Goal: Task Accomplishment & Management: Use online tool/utility

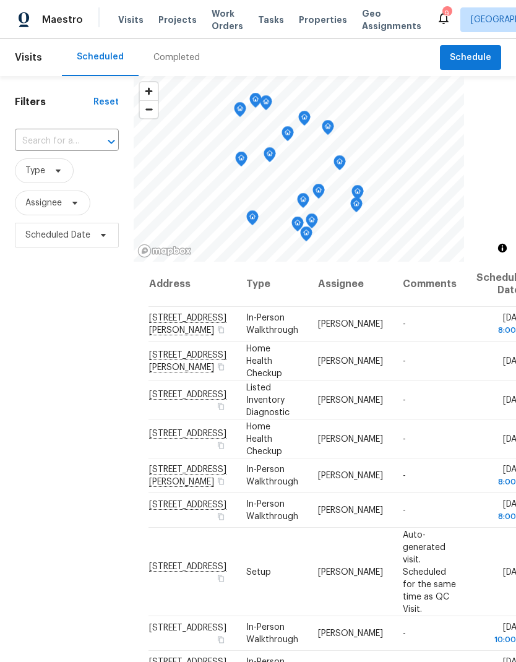
click at [306, 9] on div "Visits Projects Work Orders Tasks Properties Geo Assignments" at bounding box center [277, 19] width 318 height 25
click at [316, 23] on span "Properties" at bounding box center [323, 20] width 48 height 12
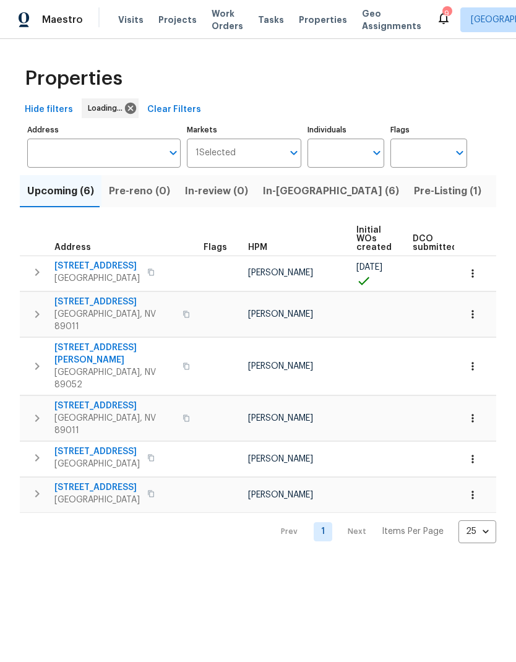
click at [212, 19] on span "Work Orders" at bounding box center [228, 19] width 32 height 25
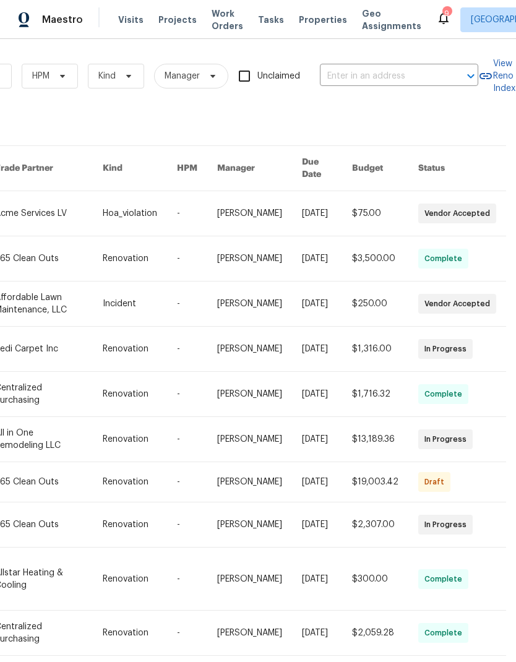
scroll to position [0, 204]
click at [409, 74] on input "text" at bounding box center [382, 76] width 124 height 19
type input "p"
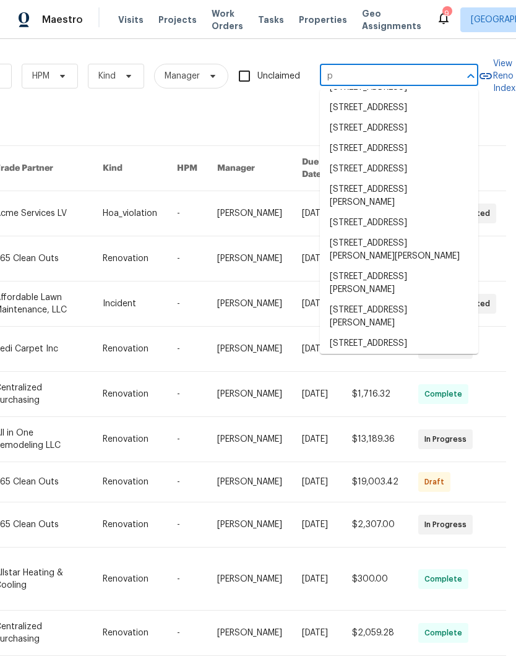
scroll to position [0, 0]
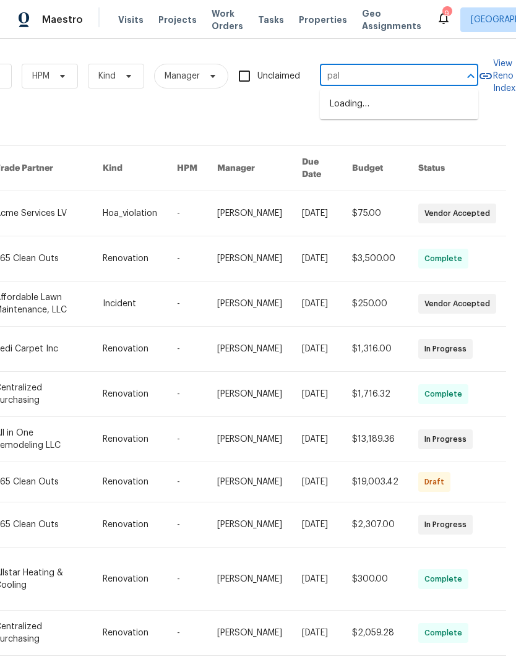
type input "palm"
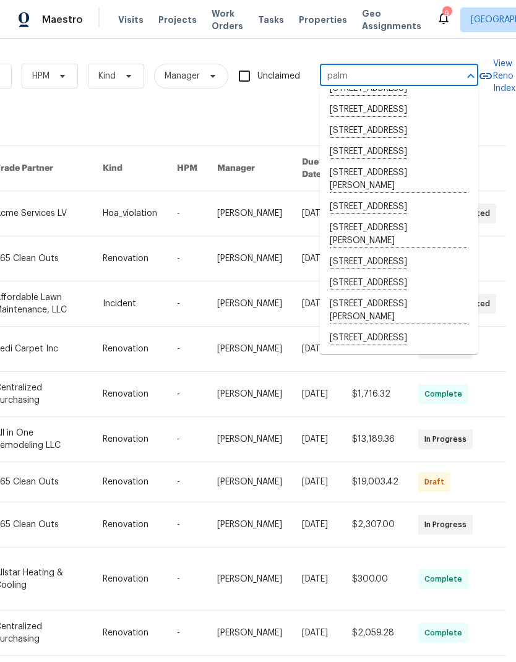
click at [311, 20] on span "Properties" at bounding box center [323, 20] width 48 height 12
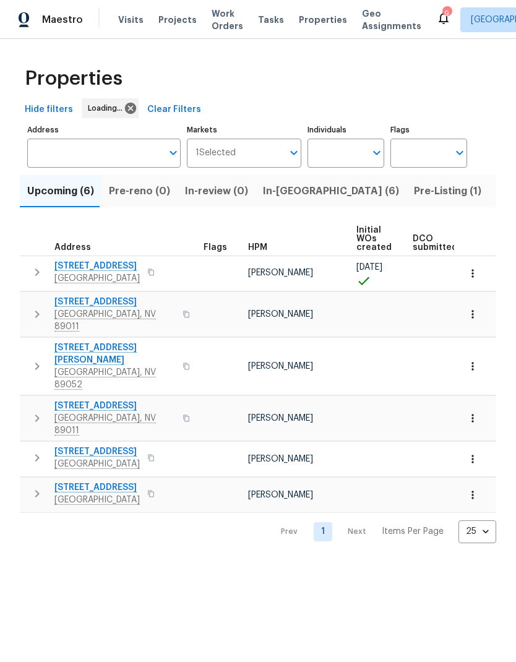
click at [497, 196] on span "Listed (30)" at bounding box center [524, 191] width 54 height 17
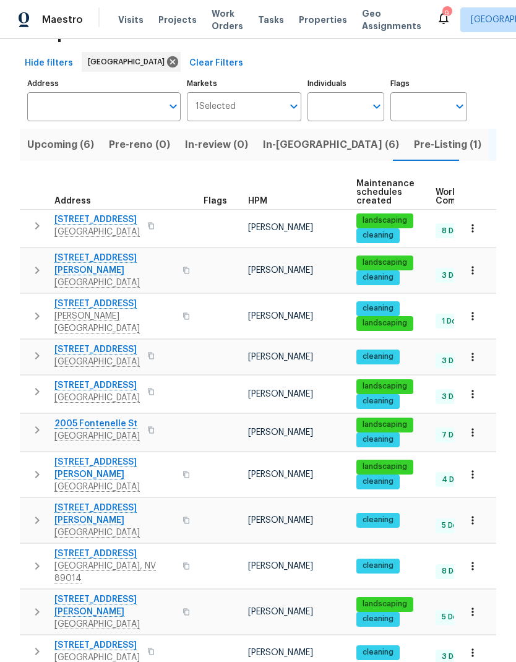
scroll to position [48, 0]
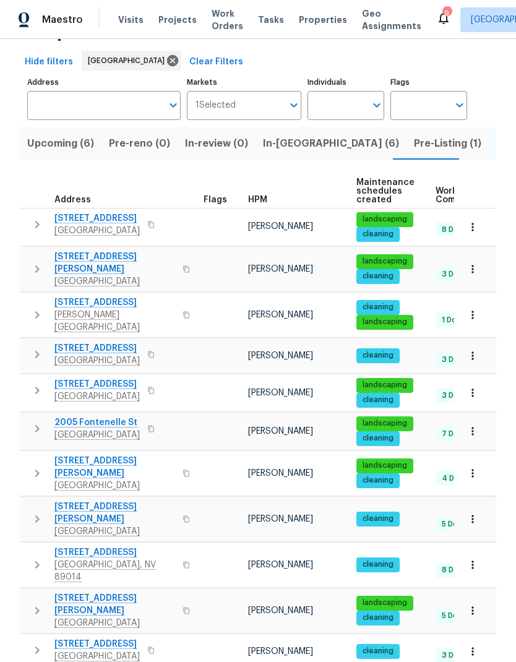
click at [259, 204] on span "HPM" at bounding box center [257, 200] width 19 height 9
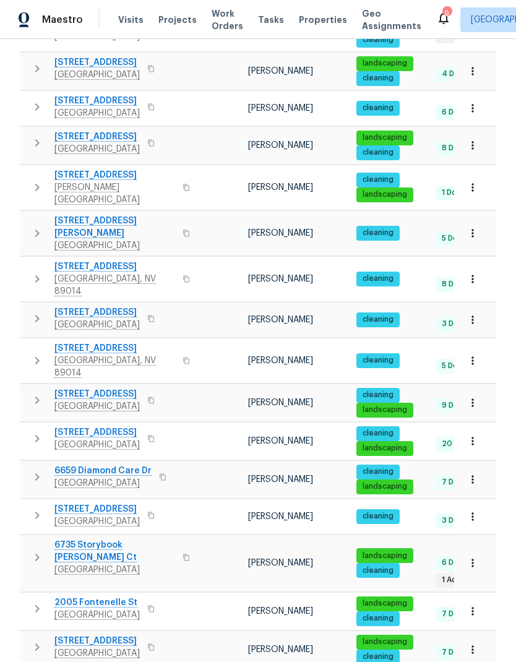
scroll to position [50, 0]
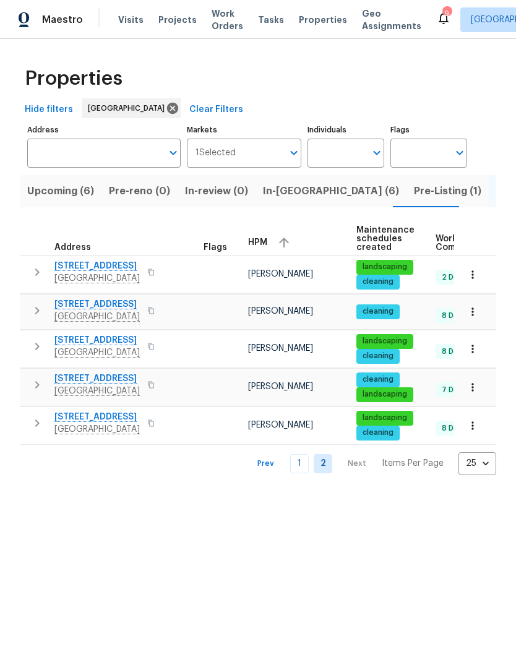
click at [64, 347] on span "2456 Palmridge Dr" at bounding box center [96, 340] width 85 height 12
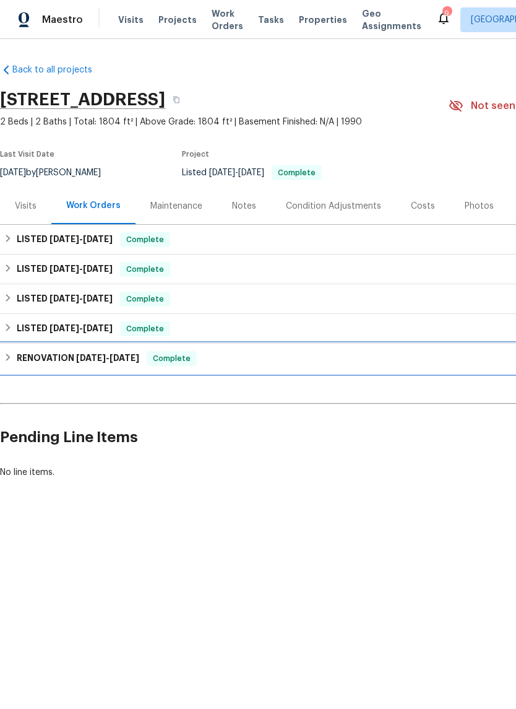
click at [17, 362] on h6 "RENOVATION [DATE] - [DATE]" at bounding box center [78, 358] width 123 height 15
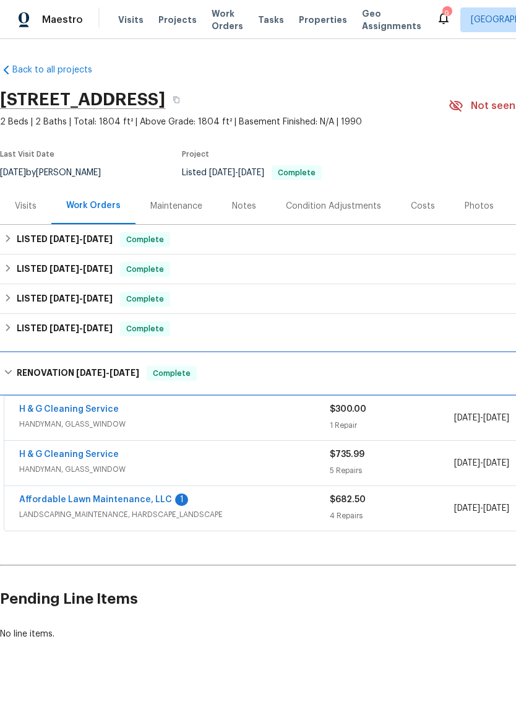
click at [18, 365] on div "RENOVATION [DATE] - [DATE] Complete" at bounding box center [350, 374] width 700 height 40
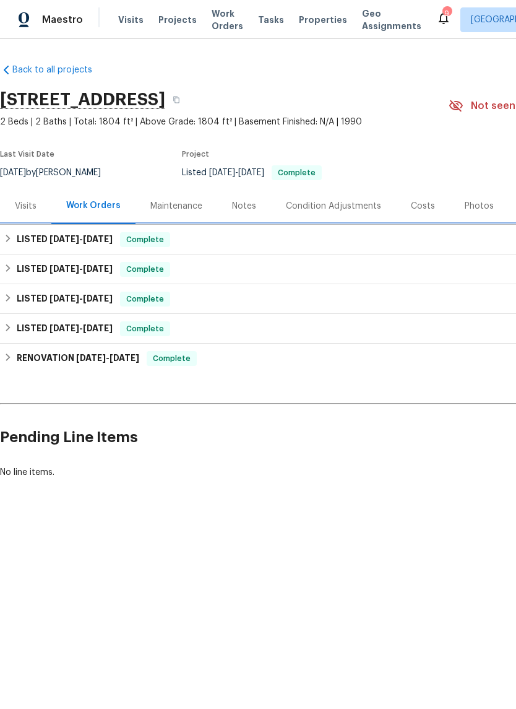
click at [17, 240] on h6 "LISTED 6/9/25 - 6/9/25" at bounding box center [65, 239] width 96 height 15
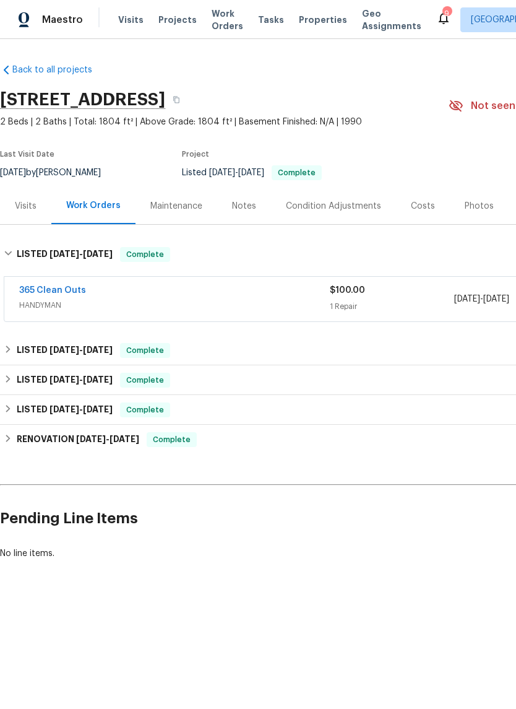
click at [316, 306] on span "HANDYMAN" at bounding box center [174, 305] width 311 height 12
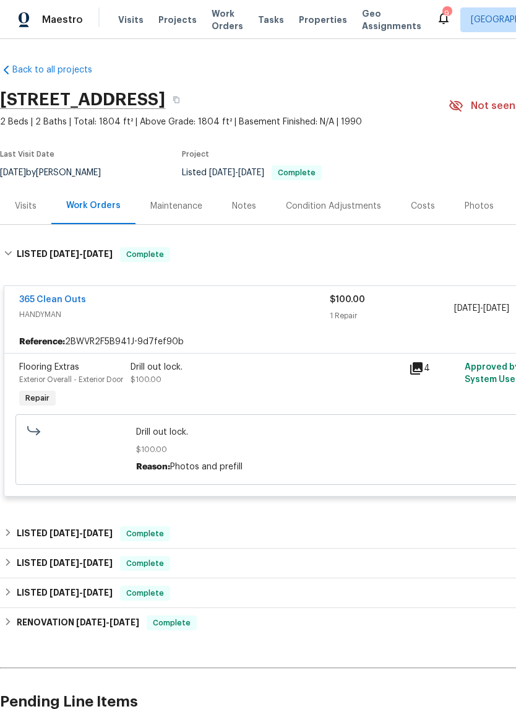
click at [163, 297] on div "365 Clean Outs" at bounding box center [174, 300] width 311 height 15
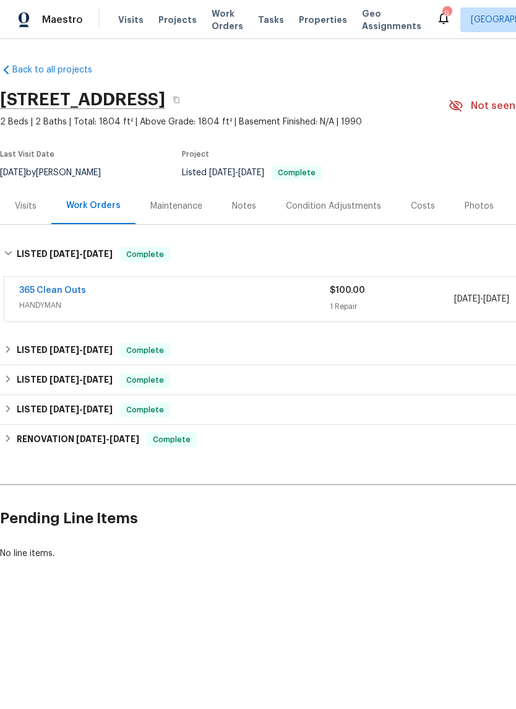
click at [110, 301] on span "HANDYMAN" at bounding box center [174, 305] width 311 height 12
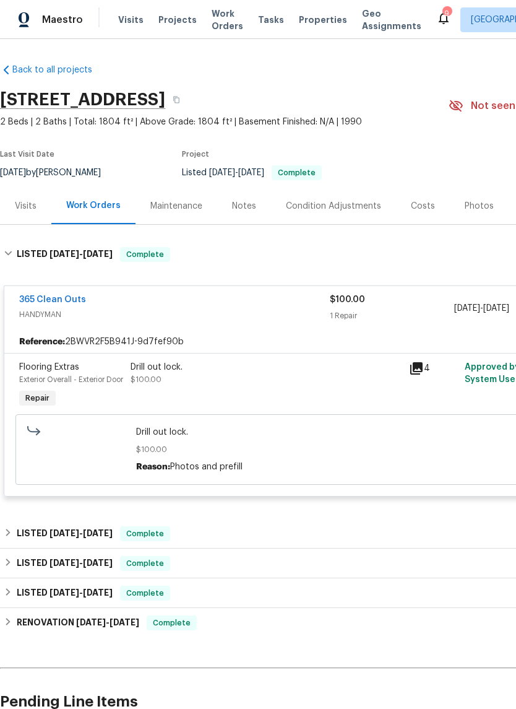
click at [132, 302] on div "365 Clean Outs" at bounding box center [174, 300] width 311 height 15
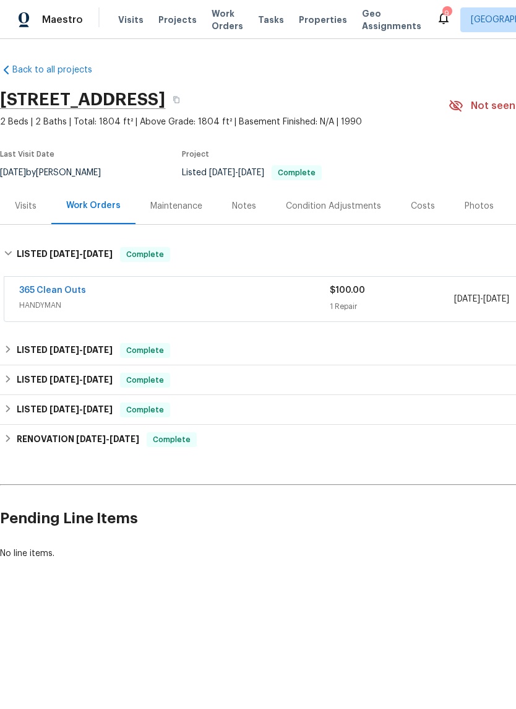
click at [110, 298] on div "365 Clean Outs" at bounding box center [174, 291] width 311 height 15
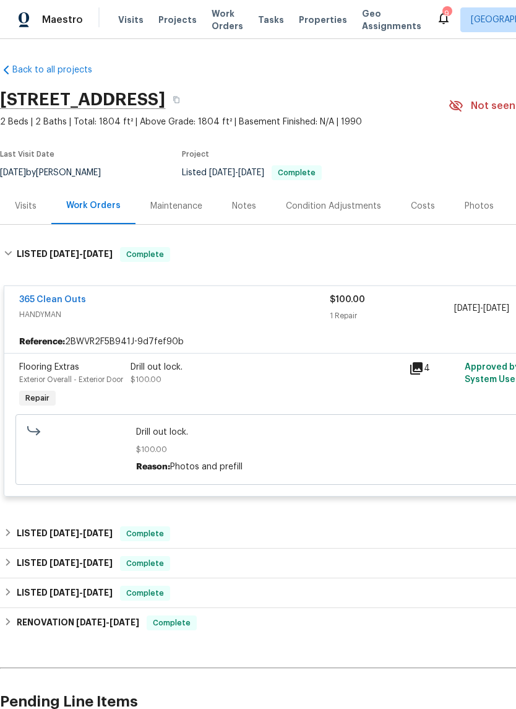
click at [102, 303] on div "365 Clean Outs" at bounding box center [174, 300] width 311 height 15
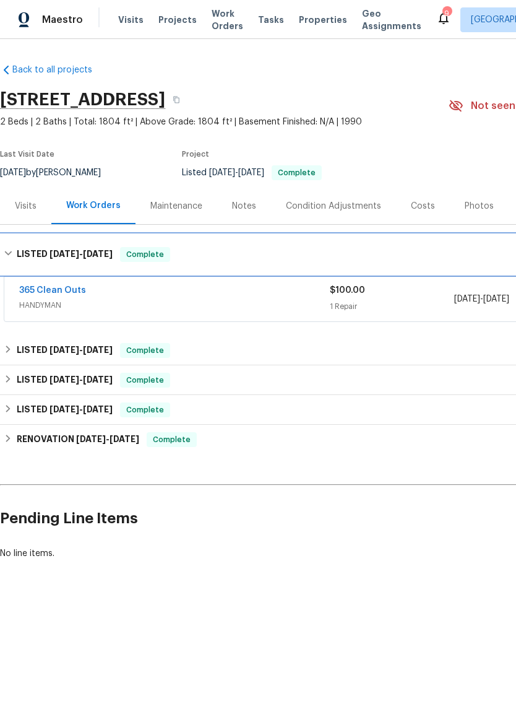
click at [17, 254] on h6 "LISTED 6/9/25 - 6/9/25" at bounding box center [65, 254] width 96 height 15
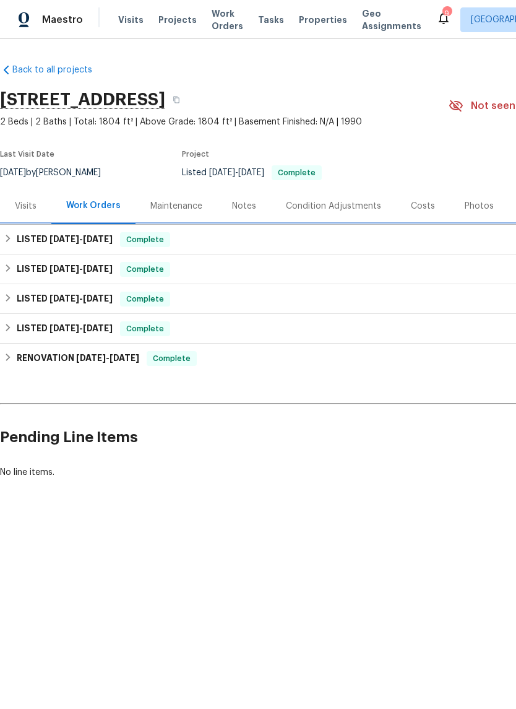
click at [176, 243] on div "LISTED 6/9/25 - 6/9/25 Complete" at bounding box center [350, 239] width 692 height 15
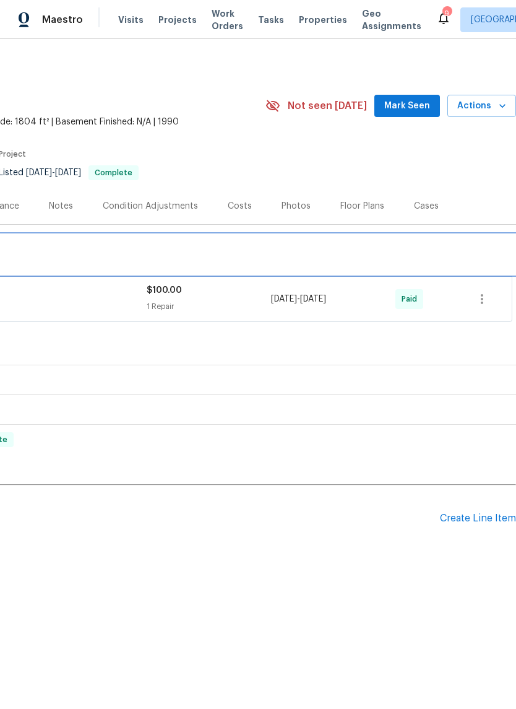
scroll to position [0, 183]
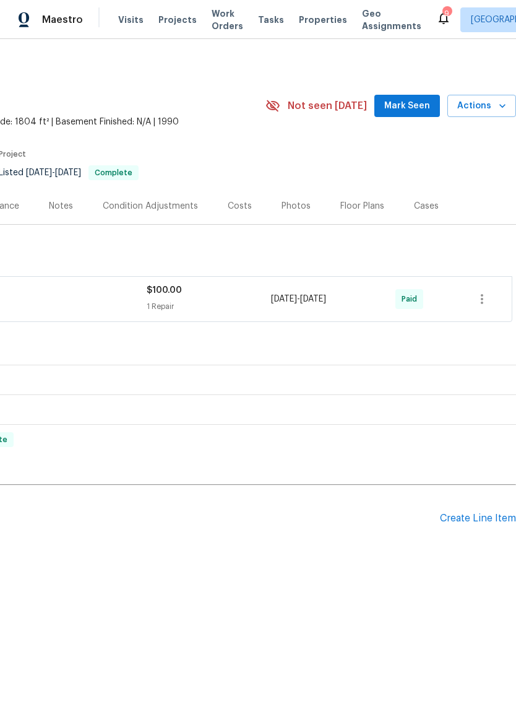
click at [411, 109] on span "Mark Seen" at bounding box center [407, 105] width 46 height 15
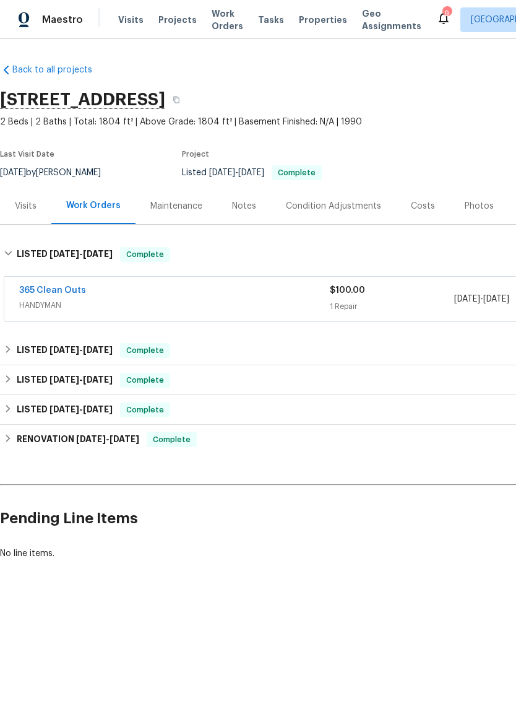
scroll to position [0, 0]
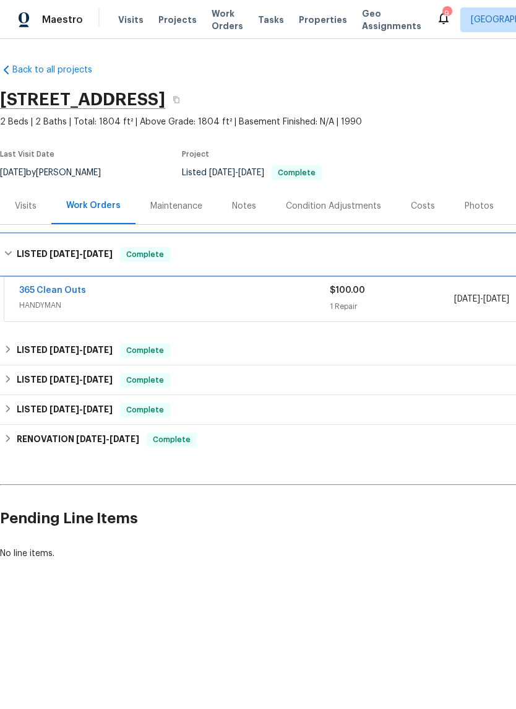
click at [18, 253] on h6 "LISTED 6/9/25 - 6/9/25" at bounding box center [65, 254] width 96 height 15
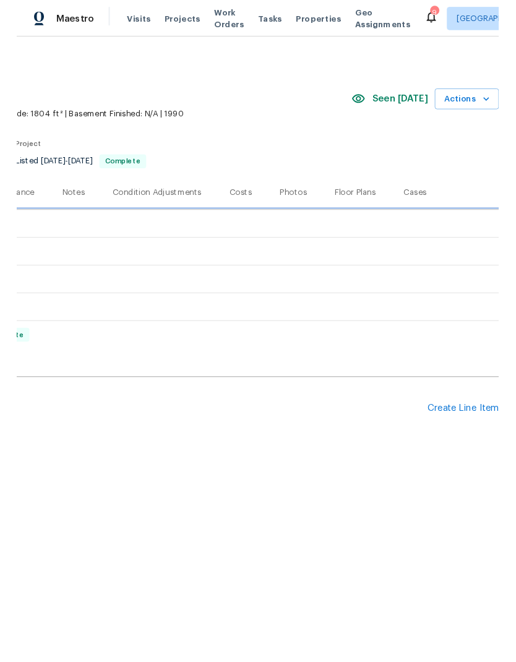
scroll to position [0, 183]
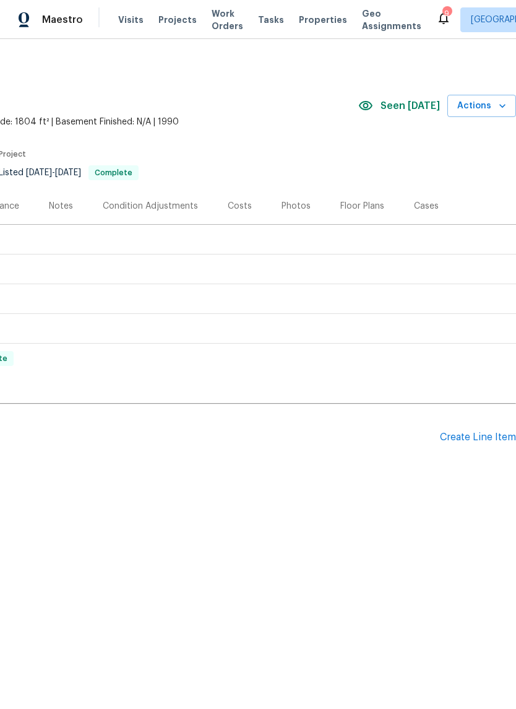
click at [485, 440] on div "Create Line Item" at bounding box center [478, 438] width 76 height 12
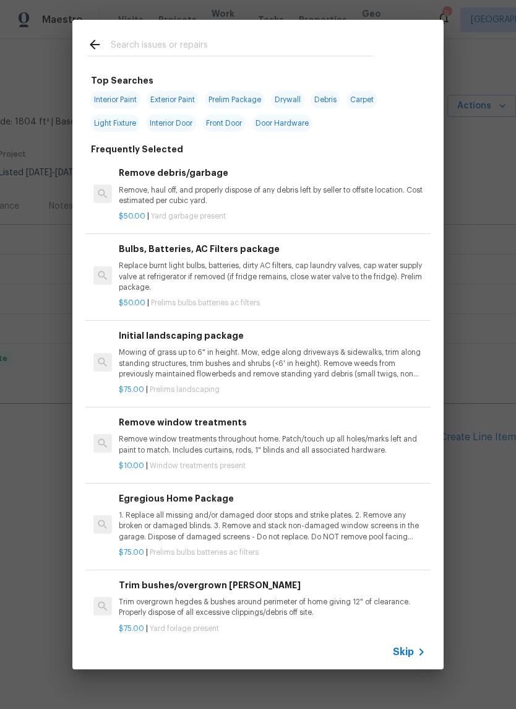
click at [125, 42] on input "text" at bounding box center [242, 46] width 263 height 19
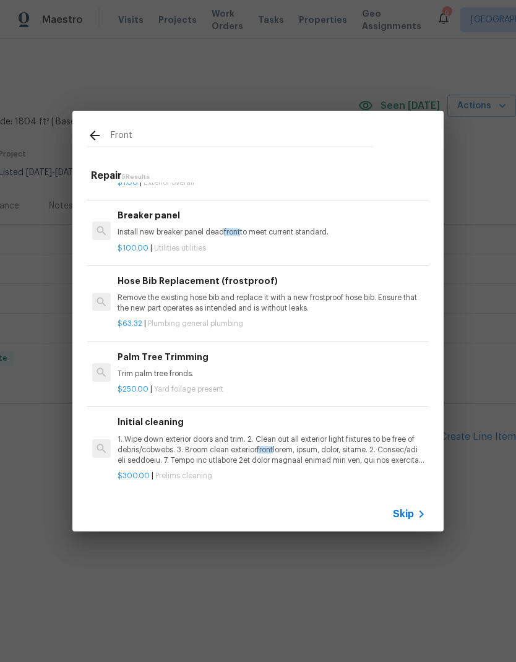
scroll to position [49, 1]
type input "F"
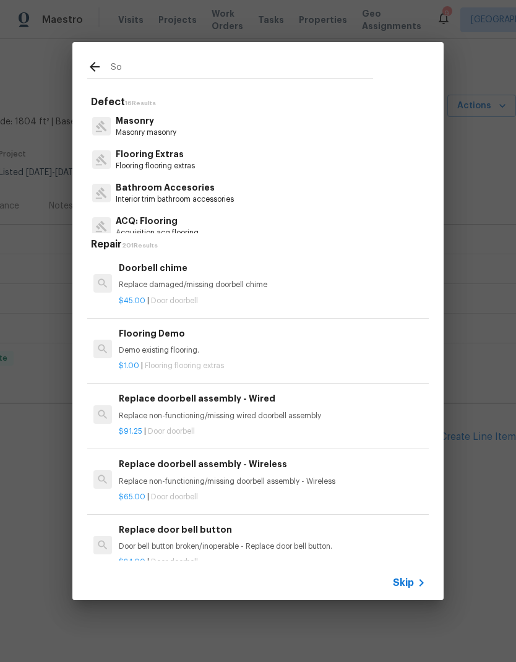
type input "S"
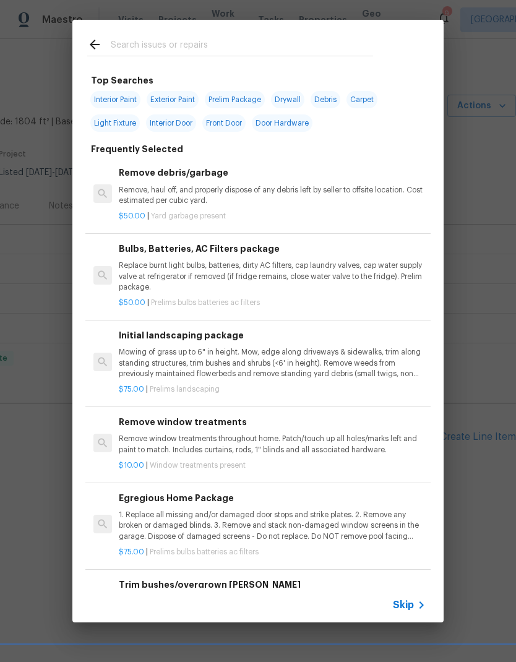
click at [278, 131] on span "Door Hardware" at bounding box center [282, 123] width 61 height 17
type input "Door Hardware"
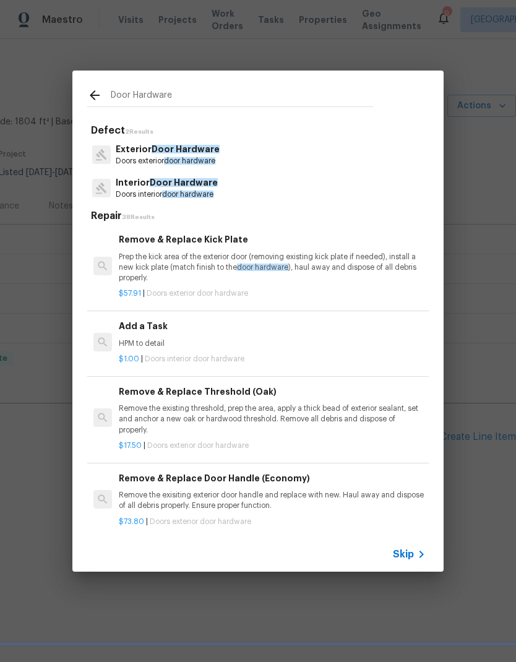
click at [118, 191] on p "Doors interior door hardware" at bounding box center [167, 194] width 102 height 11
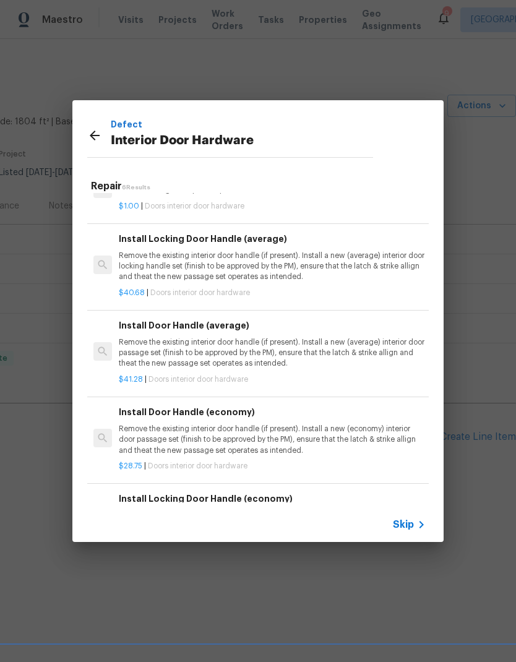
scroll to position [102, 0]
click at [134, 279] on p "Remove the existing interior door handle (if present). Install a new (average) …" at bounding box center [272, 267] width 307 height 32
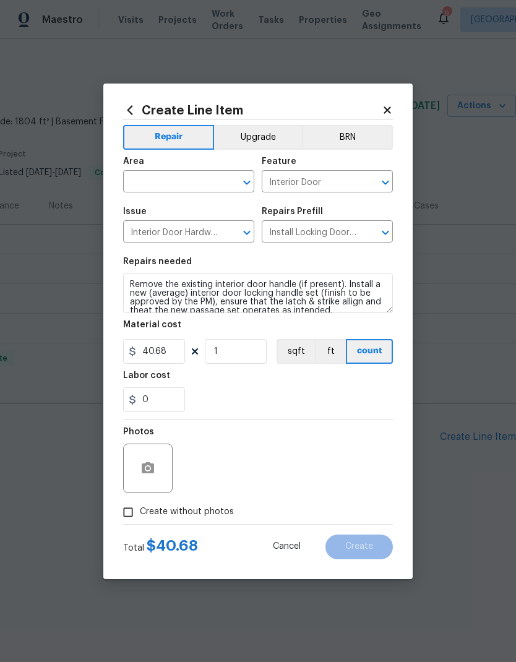
click at [147, 183] on input "text" at bounding box center [171, 182] width 97 height 19
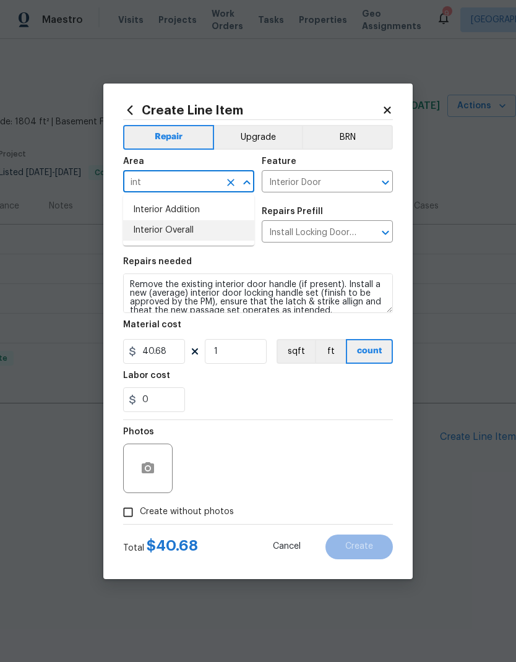
click at [142, 233] on li "Interior Overall" at bounding box center [188, 230] width 131 height 20
type input "Interior Overall"
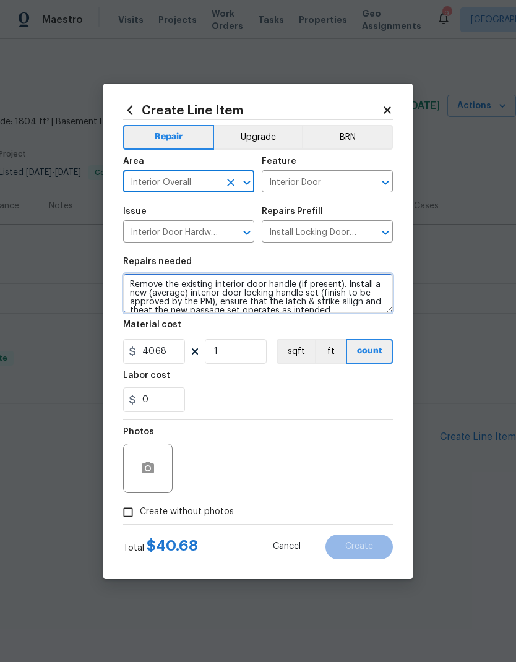
click at [142, 302] on textarea "Remove the existing interior door handle (if present). Install a new (average) …" at bounding box center [258, 294] width 270 height 40
click at [150, 293] on textarea "Remove the existing interior door handle (if present). Install a new (average) …" at bounding box center [258, 294] width 270 height 40
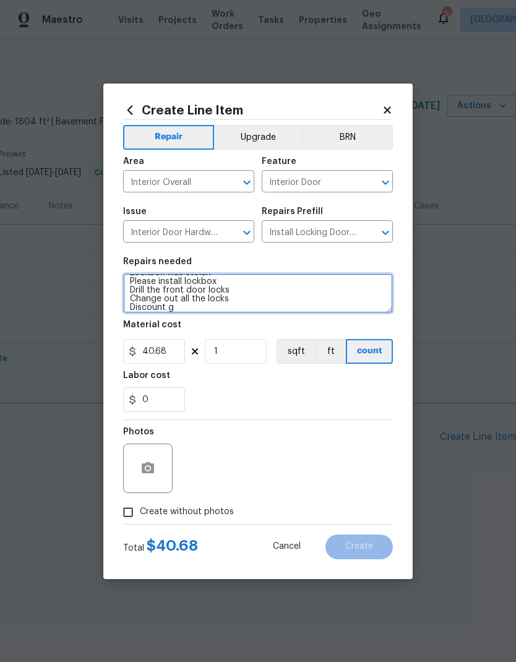
scroll to position [12, 0]
type textarea "Lockbox was stolen Please install lockbox Drill the front door locks Change out…"
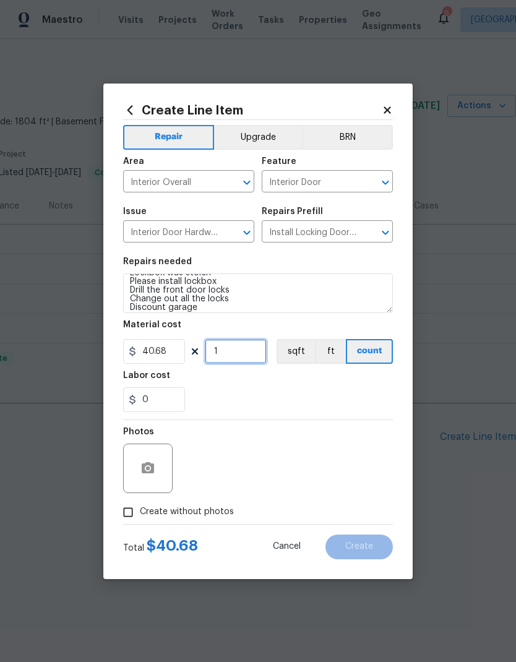
click at [229, 349] on input "1" at bounding box center [236, 351] width 62 height 25
type input "4"
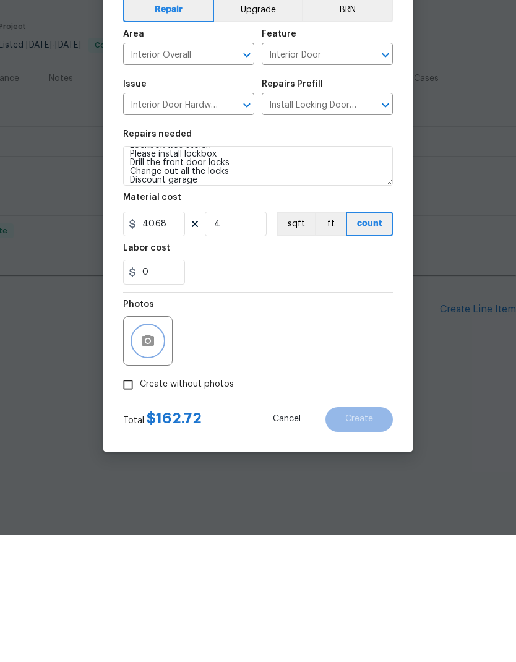
click at [134, 454] on button "button" at bounding box center [148, 469] width 30 height 30
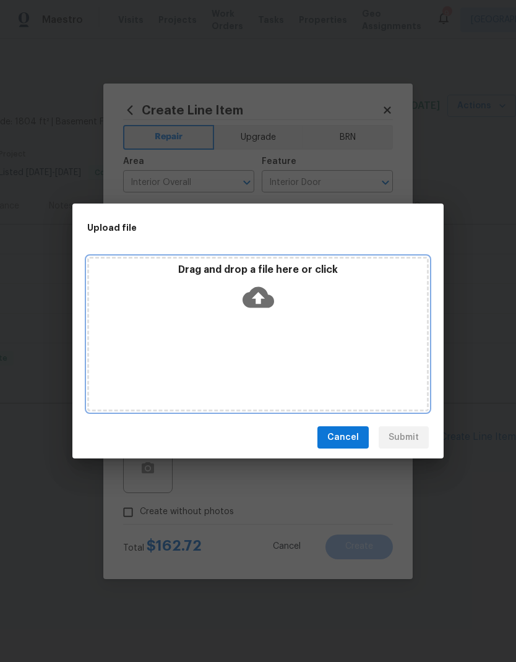
click at [261, 297] on icon at bounding box center [259, 298] width 32 height 32
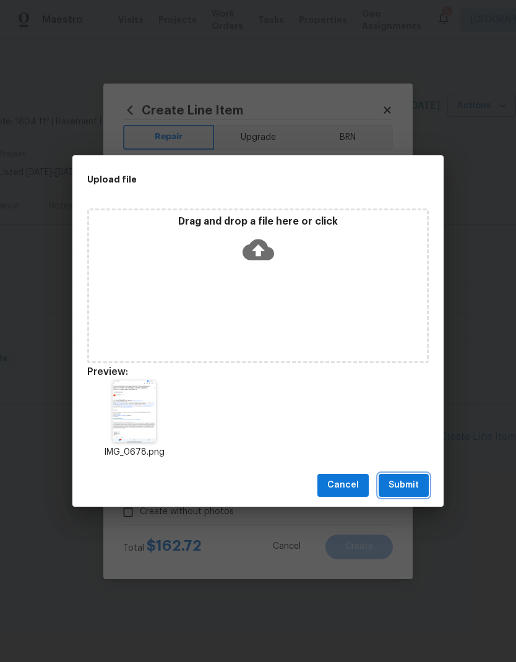
click at [414, 488] on span "Submit" at bounding box center [404, 485] width 30 height 15
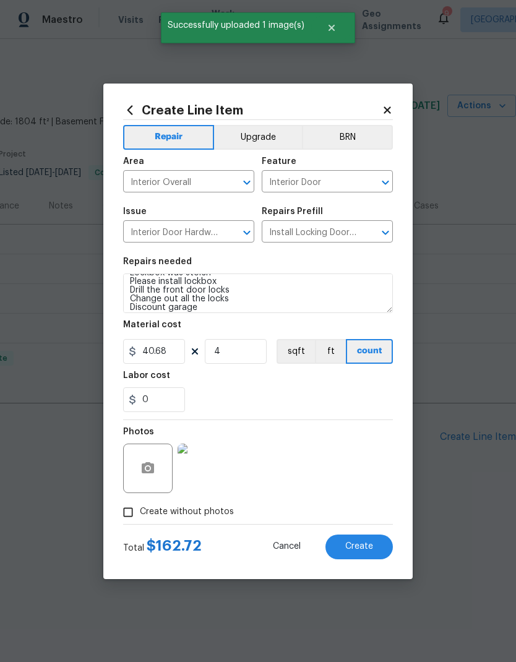
click at [373, 552] on button "Create" at bounding box center [359, 547] width 67 height 25
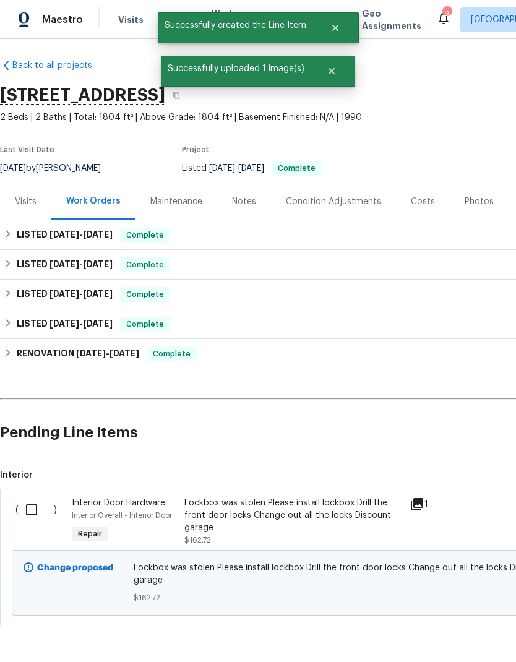
scroll to position [4, 0]
click at [26, 505] on input "checkbox" at bounding box center [36, 510] width 35 height 26
checkbox input "true"
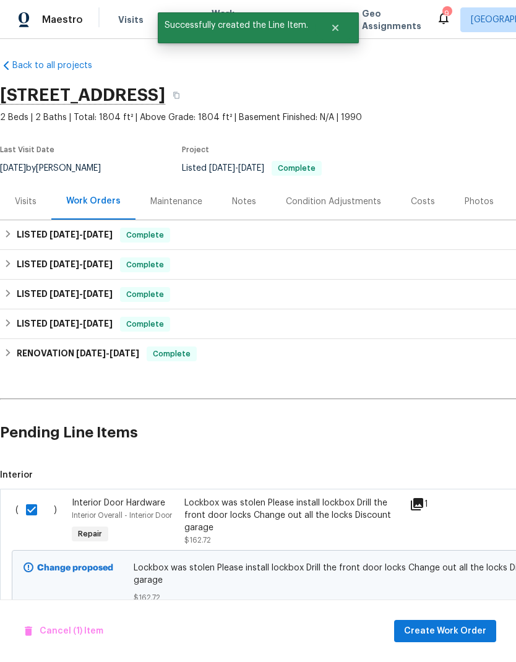
click at [461, 636] on span "Create Work Order" at bounding box center [445, 631] width 82 height 15
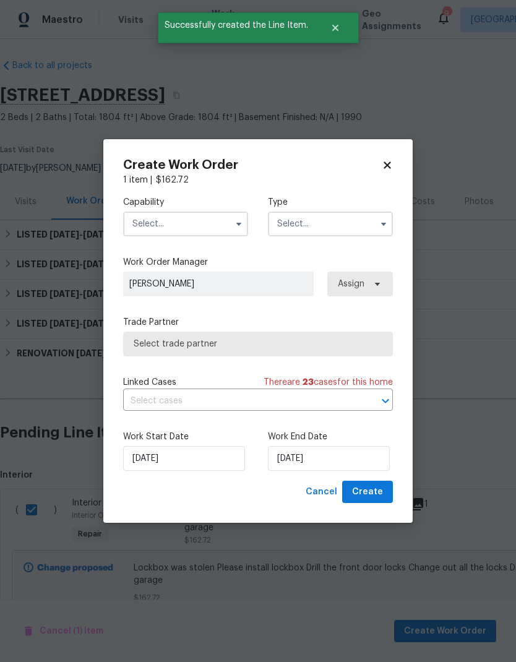
click at [146, 218] on input "text" at bounding box center [185, 224] width 125 height 25
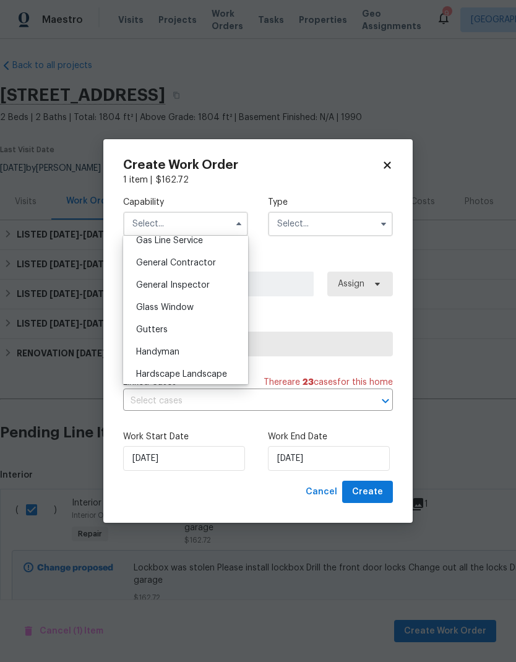
scroll to position [580, 0]
click at [142, 354] on span "Handyman" at bounding box center [157, 351] width 43 height 9
type input "Handyman"
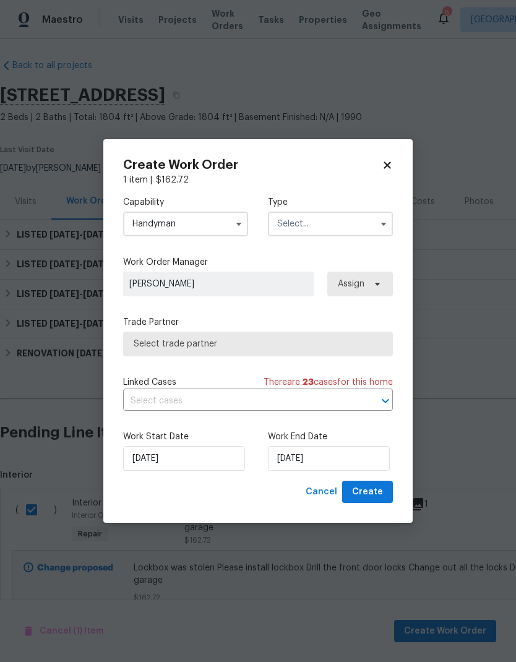
click at [360, 225] on input "text" at bounding box center [330, 224] width 125 height 25
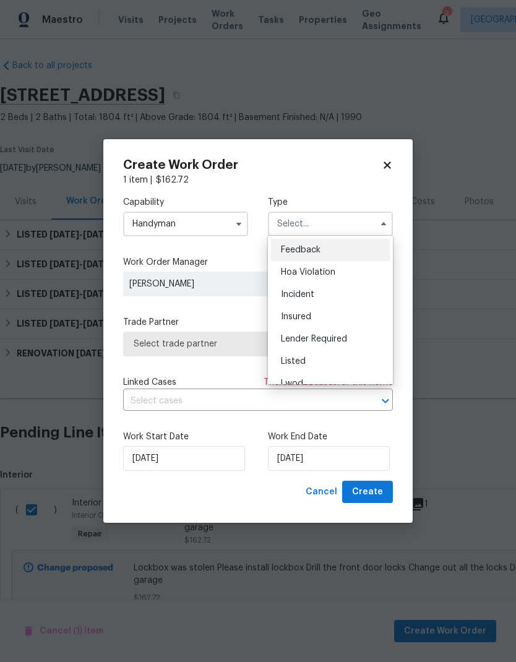
click at [326, 295] on div "Incident" at bounding box center [330, 295] width 119 height 22
type input "Incident"
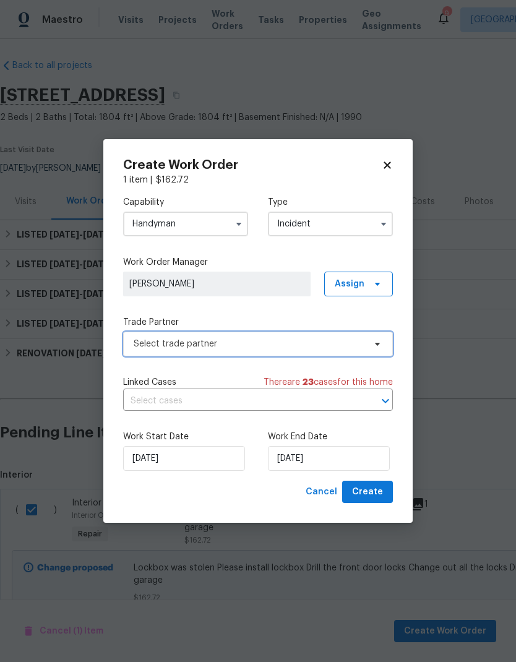
click at [143, 350] on span "Select trade partner" at bounding box center [258, 344] width 270 height 25
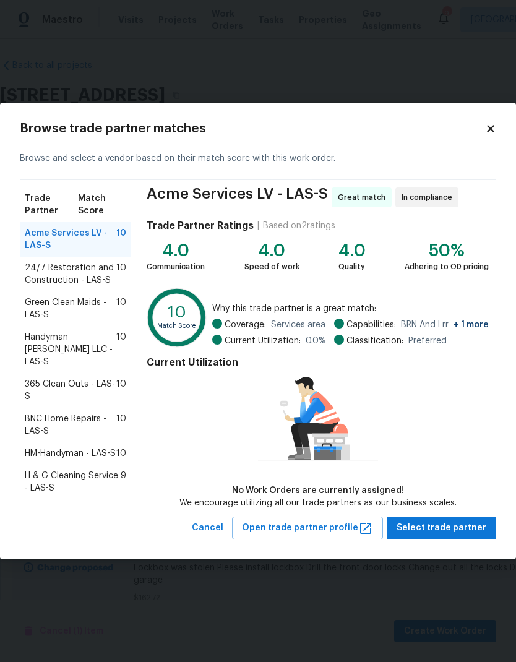
click at [40, 470] on span "H & G Cleaning Service - LAS-S" at bounding box center [73, 482] width 96 height 25
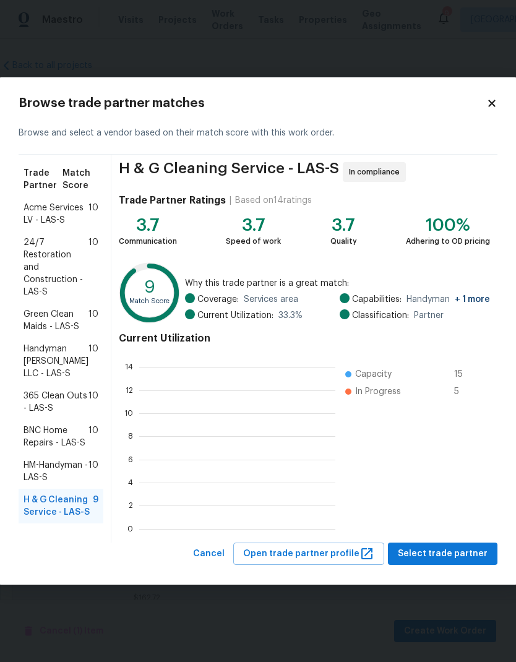
scroll to position [1, 1]
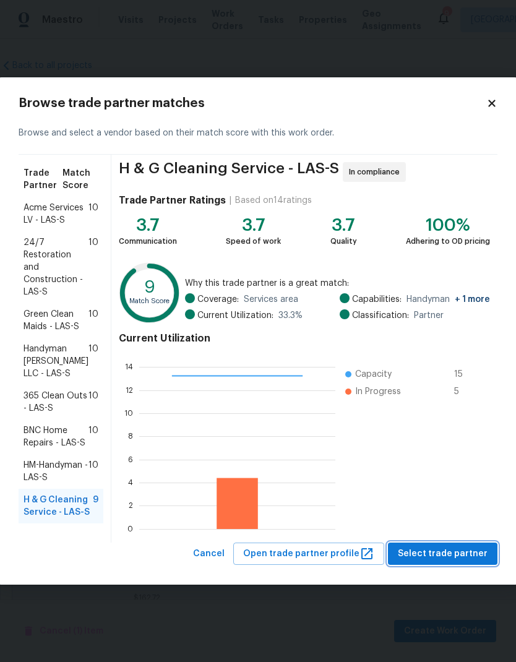
click at [472, 558] on span "Select trade partner" at bounding box center [443, 554] width 90 height 15
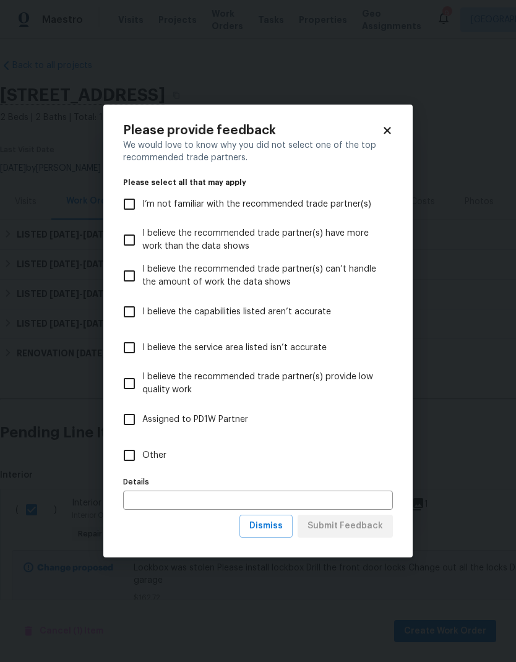
click at [132, 456] on input "Other" at bounding box center [129, 456] width 26 height 26
checkbox input "true"
click at [376, 532] on span "Submit Feedback" at bounding box center [346, 526] width 76 height 15
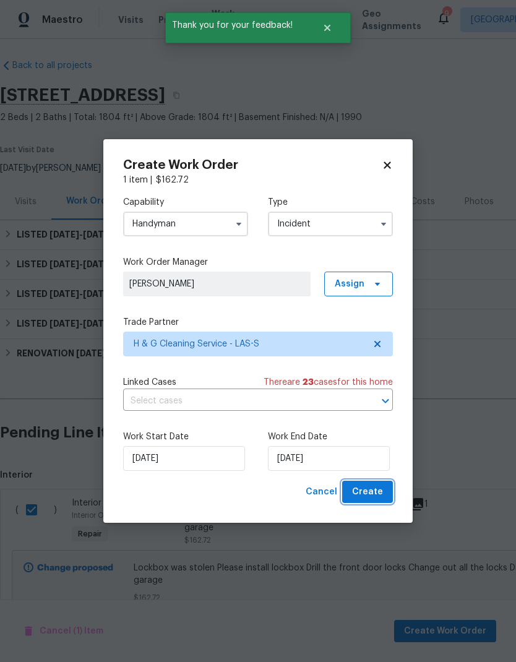
click at [378, 493] on span "Create" at bounding box center [367, 492] width 31 height 15
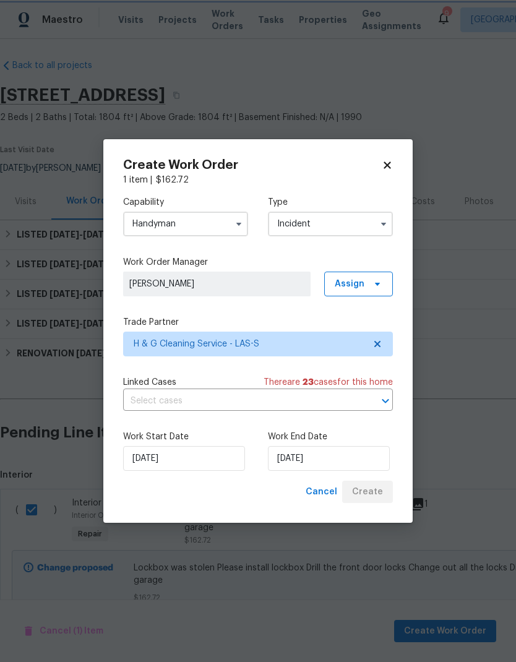
checkbox input "false"
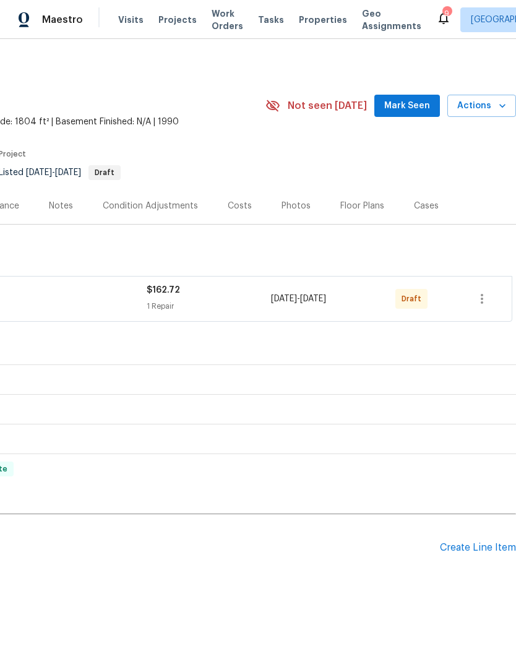
scroll to position [0, 183]
click at [484, 300] on icon "button" at bounding box center [482, 299] width 15 height 15
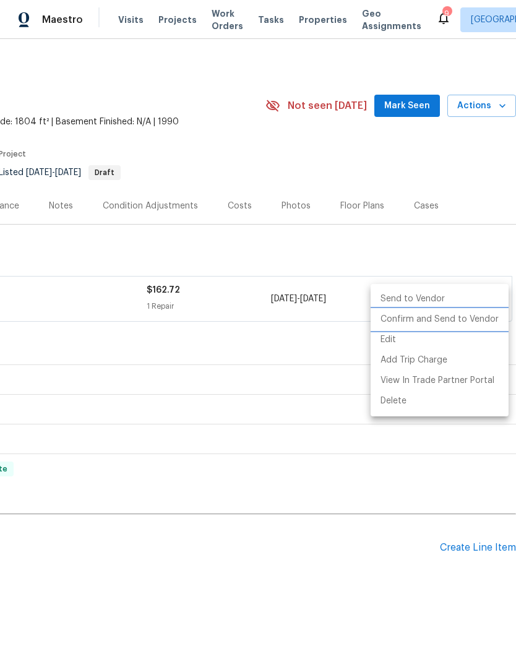
click at [460, 319] on li "Confirm and Send to Vendor" at bounding box center [440, 320] width 138 height 20
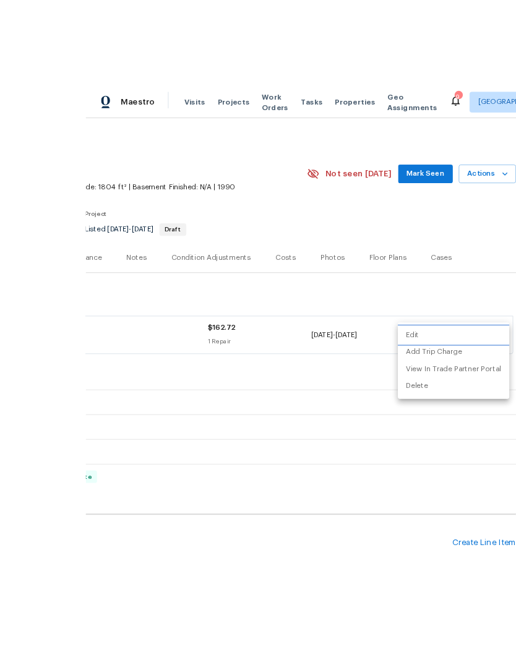
scroll to position [1, 0]
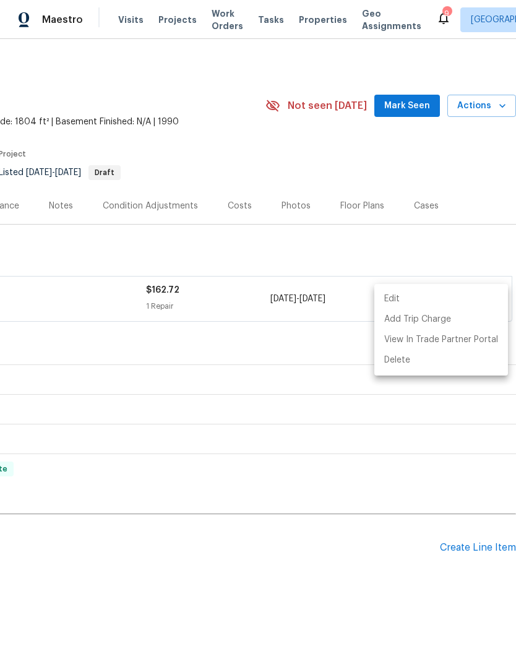
click at [248, 557] on div at bounding box center [258, 331] width 516 height 662
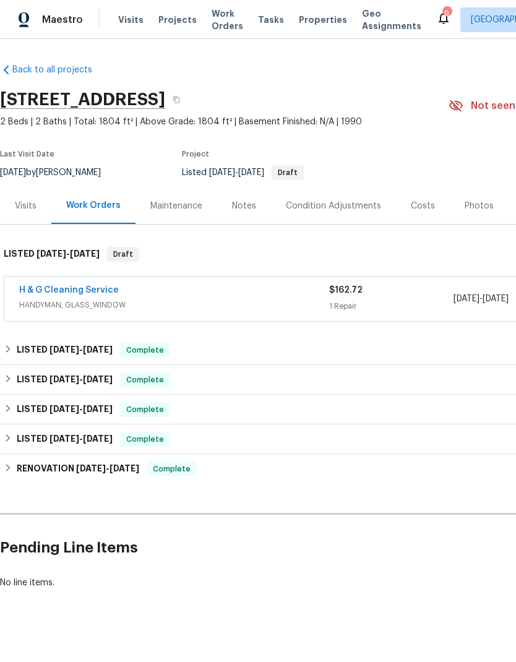
scroll to position [0, 0]
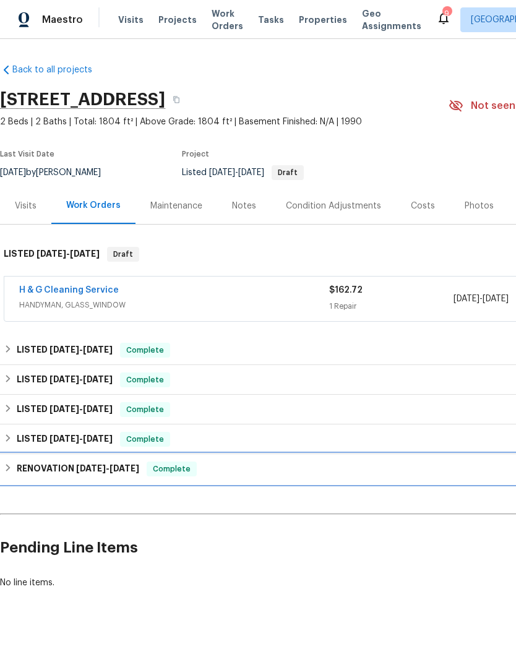
click at [13, 468] on div "RENOVATION [DATE] - [DATE] Complete" at bounding box center [350, 469] width 692 height 15
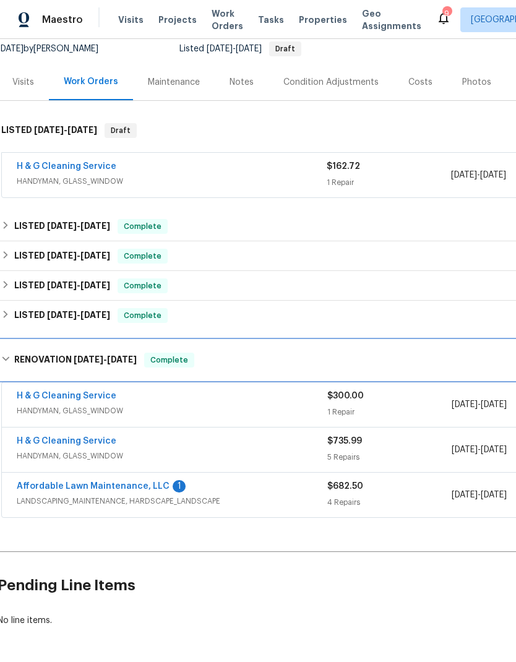
scroll to position [123, 3]
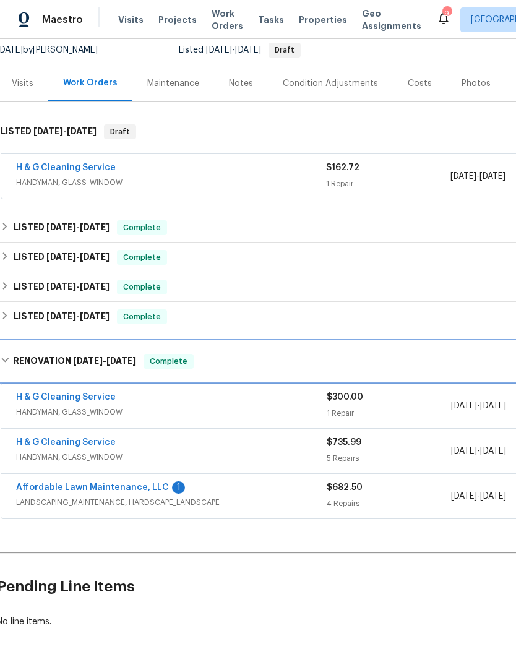
click at [15, 360] on h6 "RENOVATION [DATE] - [DATE]" at bounding box center [75, 361] width 123 height 15
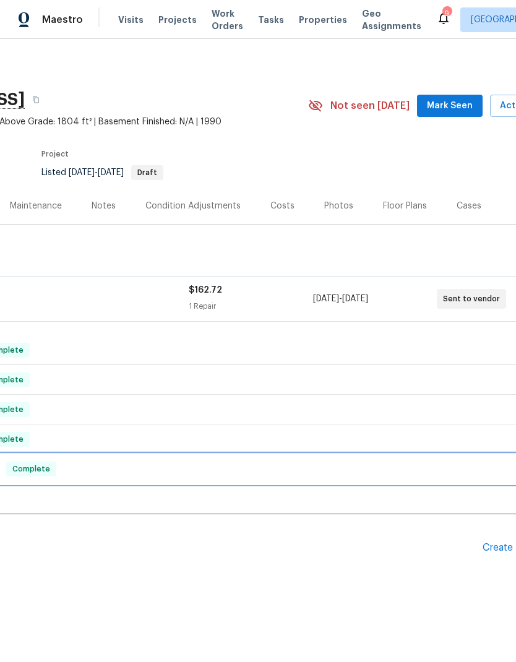
scroll to position [0, 137]
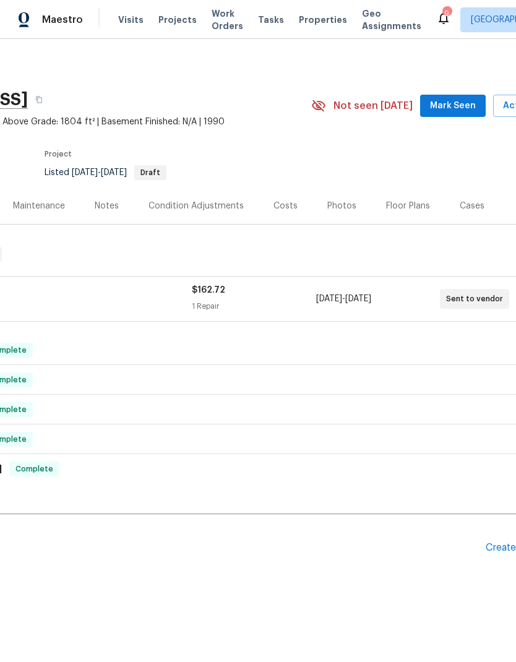
click at [468, 110] on span "Mark Seen" at bounding box center [453, 105] width 46 height 15
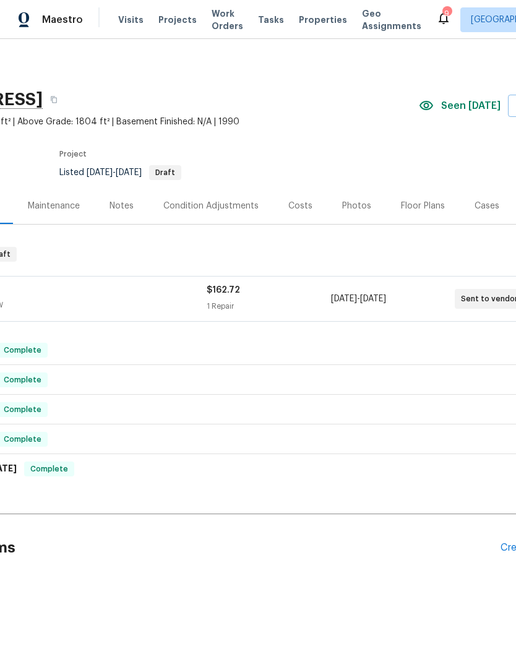
scroll to position [0, 124]
